Goal: Feedback & Contribution: Leave review/rating

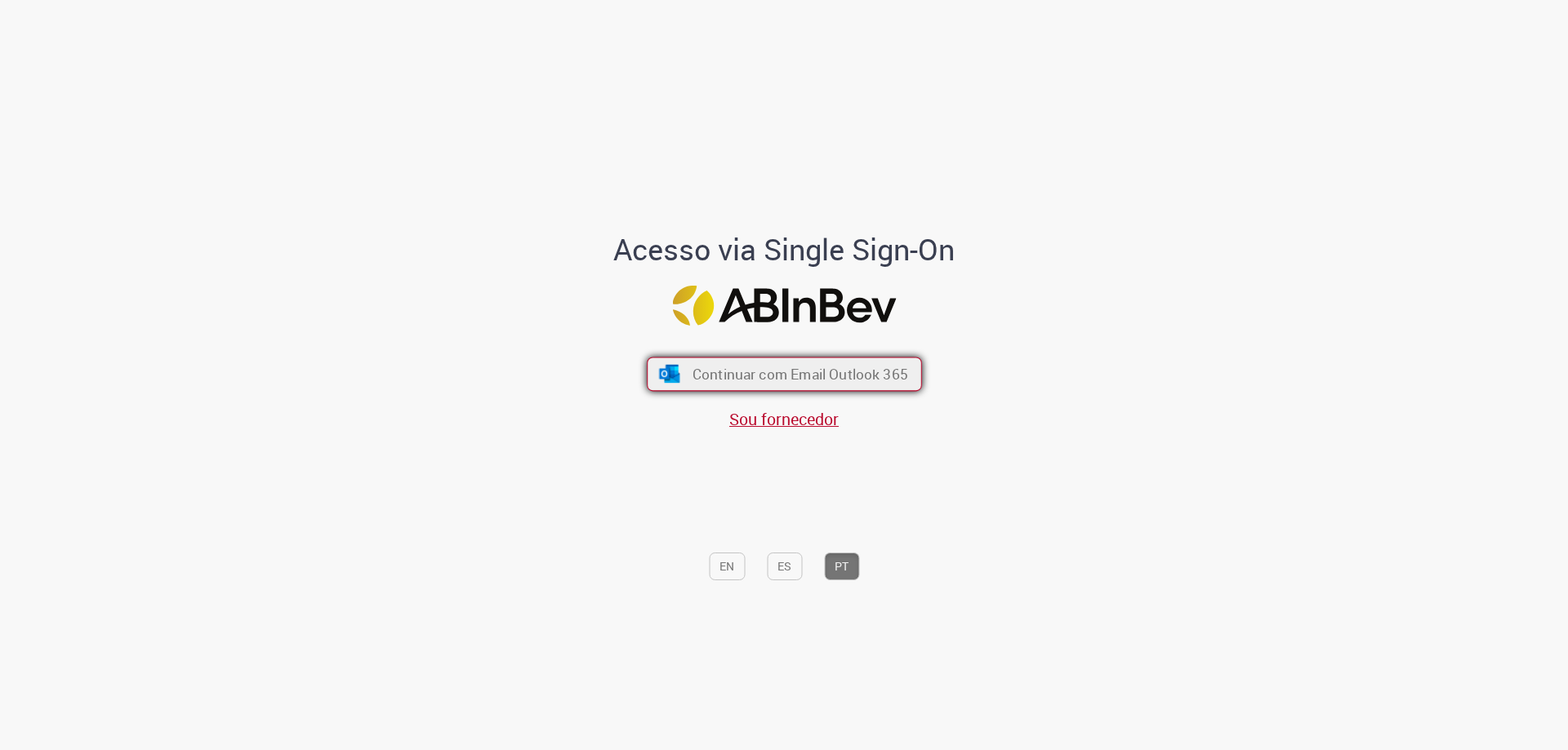
click at [742, 371] on span "Continuar com Email Outlook 365" at bounding box center [799, 374] width 216 height 18
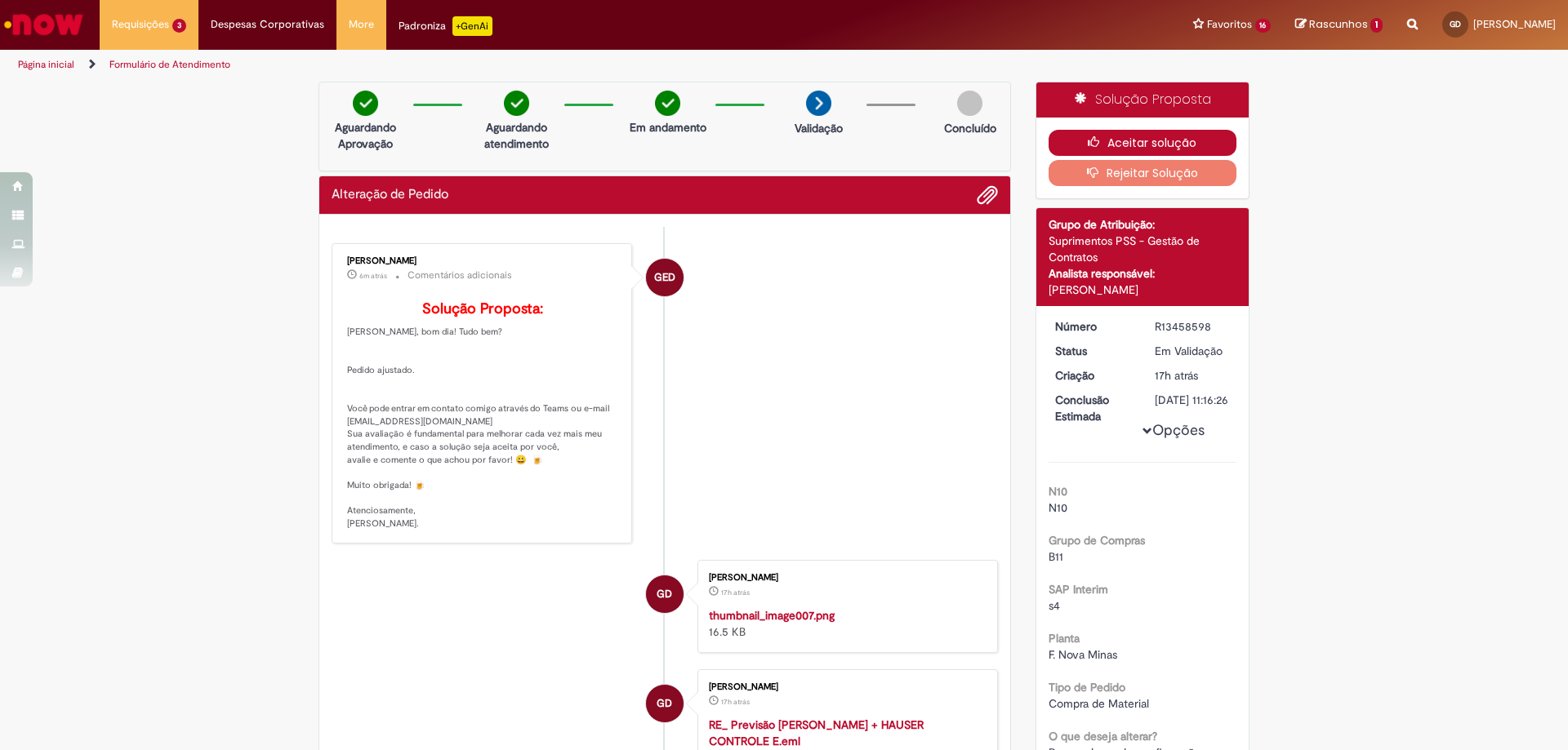
click at [1145, 138] on button "Aceitar solução" at bounding box center [1142, 142] width 188 height 26
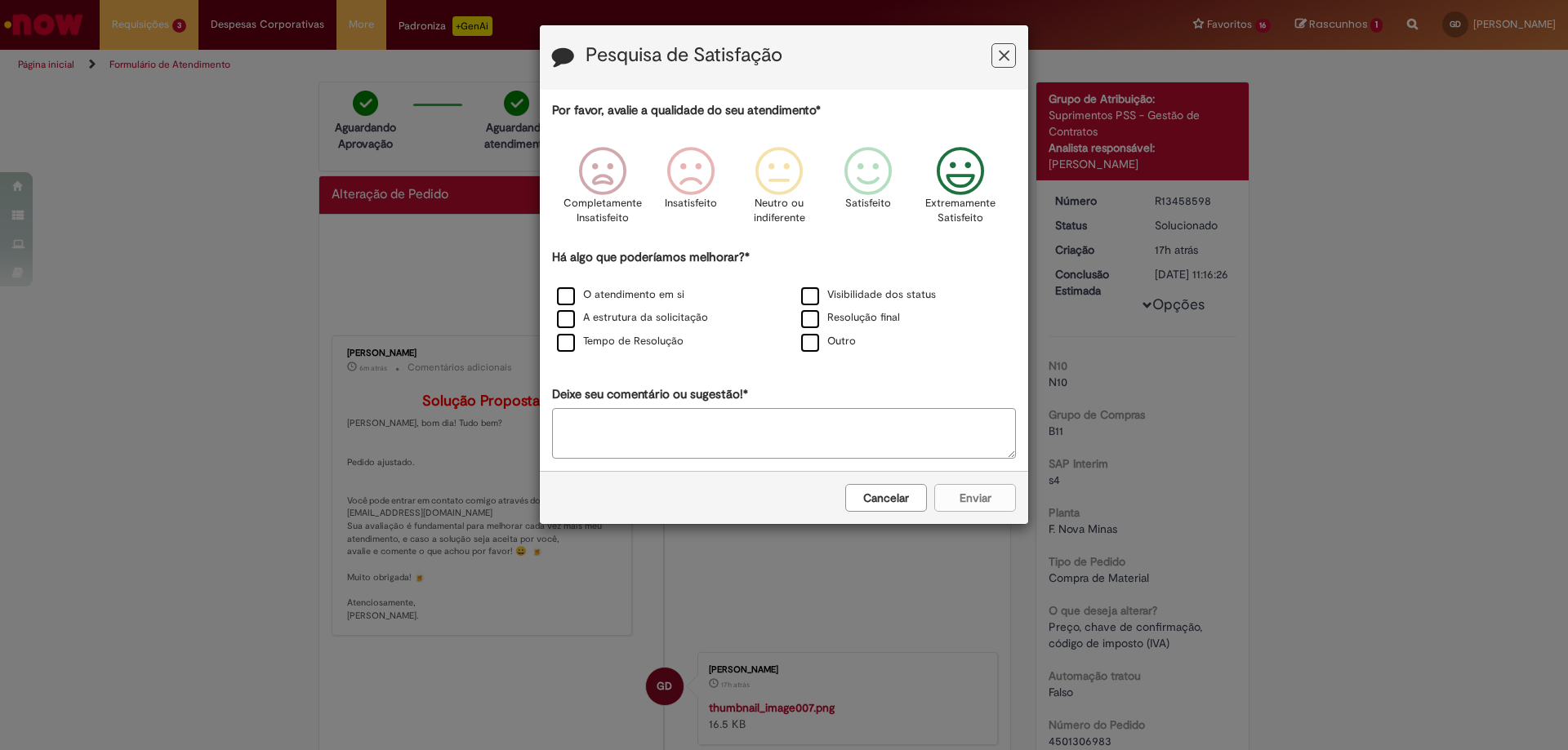
click at [936, 178] on icon "Feedback" at bounding box center [960, 172] width 61 height 49
click at [659, 299] on label "O atendimento em si" at bounding box center [620, 295] width 127 height 16
click at [833, 322] on label "Resolução final" at bounding box center [851, 318] width 99 height 16
click at [974, 501] on button "Enviar" at bounding box center [975, 497] width 82 height 28
